Goal: Transaction & Acquisition: Purchase product/service

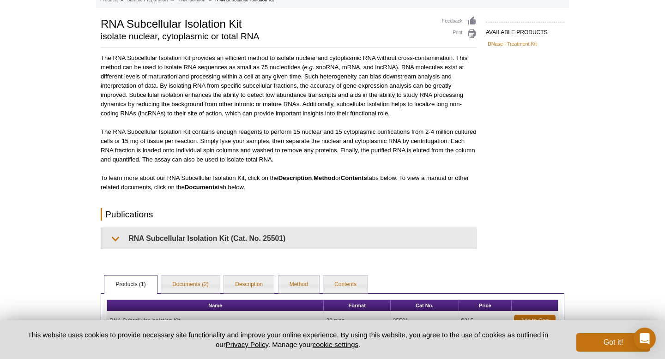
scroll to position [156, 0]
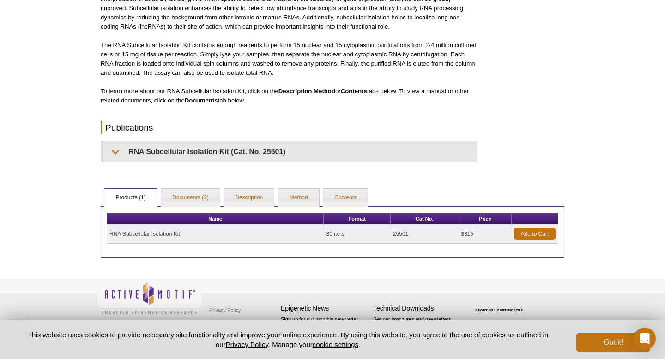
click at [383, 264] on div "Active Motif Logo Enabling Epigenetics Research 0 Search Skip to content Active…" at bounding box center [332, 109] width 665 height 502
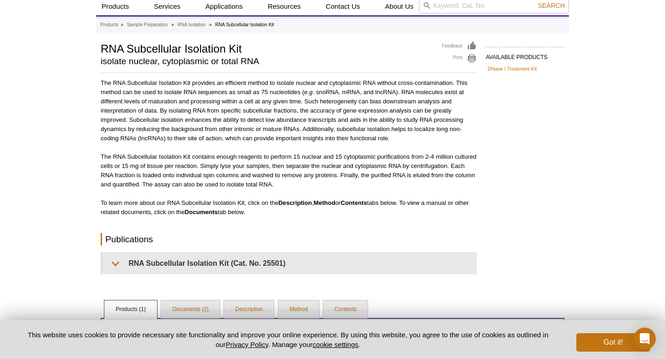
scroll to position [0, 0]
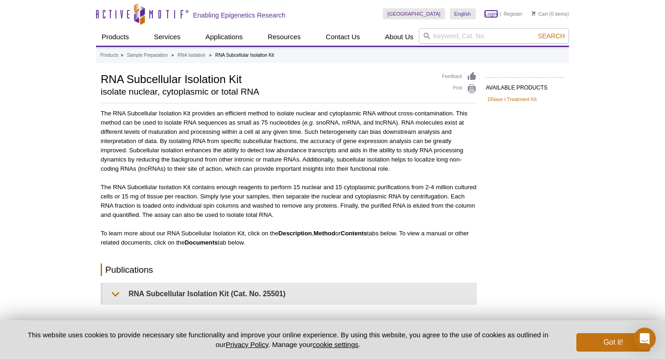
click at [494, 12] on link "Login" at bounding box center [491, 14] width 12 height 6
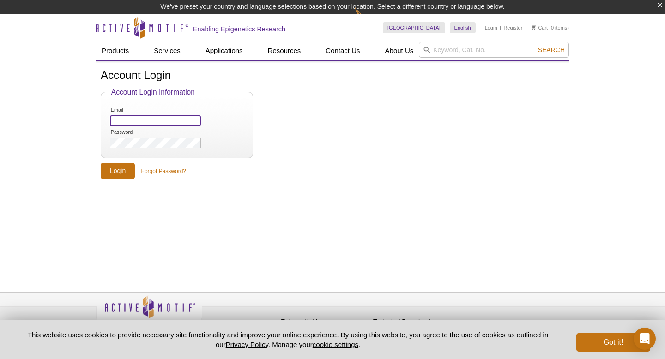
click at [174, 121] on input "Email" at bounding box center [155, 121] width 91 height 11
type input "jrajaiya@salud.unm.edu"
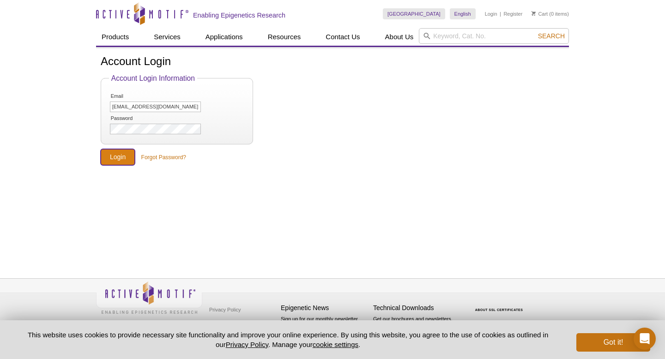
click at [115, 157] on input "Login" at bounding box center [118, 157] width 34 height 16
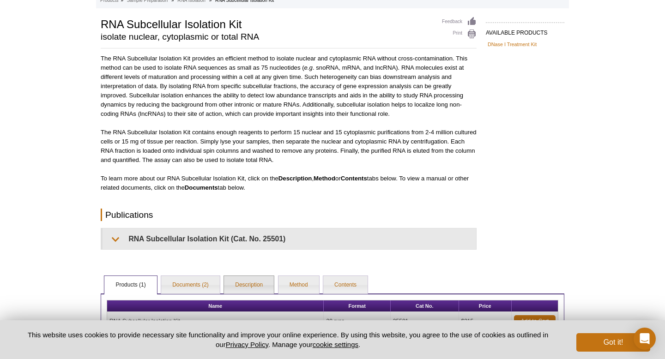
scroll to position [142, 0]
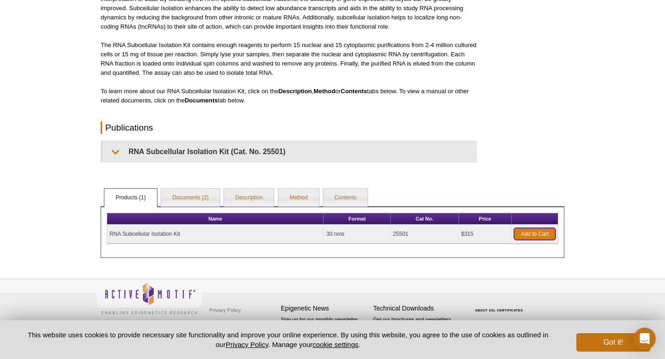
click at [545, 233] on link "Add to Cart" at bounding box center [535, 234] width 42 height 12
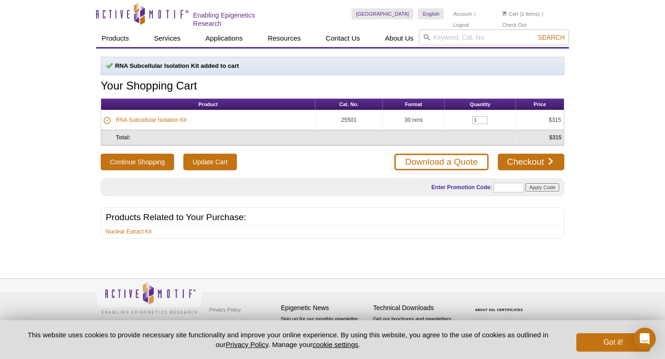
click at [415, 246] on div "RNA Subcellular Isolation Kit added to cart Your Shopping Cart Product Cat. No.…" at bounding box center [332, 153] width 473 height 209
